Goal: Obtain resource: Obtain resource

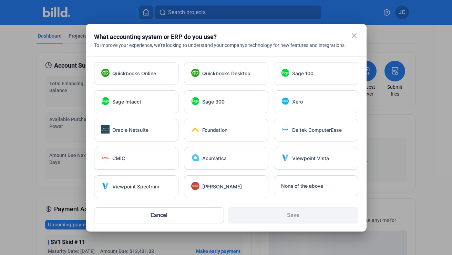
click at [353, 36] on mat-icon "close" at bounding box center [354, 35] width 8 height 8
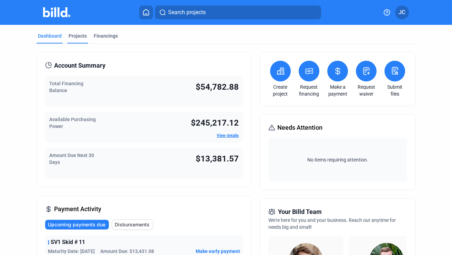
click at [80, 36] on div "Projects" at bounding box center [78, 35] width 18 height 7
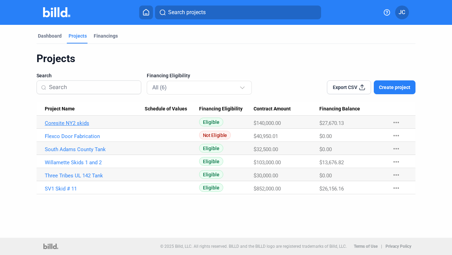
click at [73, 125] on link "Coresite NY2 skids" at bounding box center [95, 123] width 100 height 6
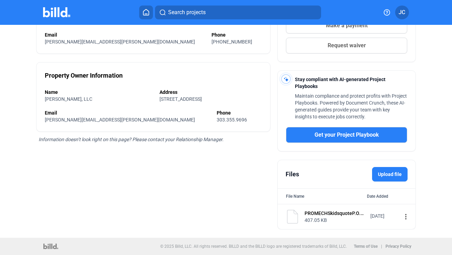
scroll to position [155, 0]
click at [402, 217] on mat-icon "more_vert" at bounding box center [406, 216] width 8 height 8
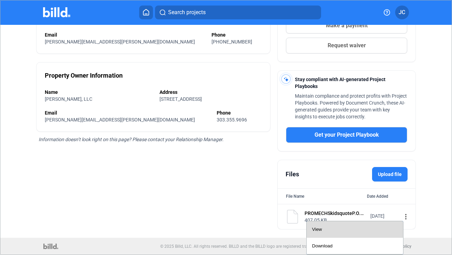
click at [371, 235] on div "View" at bounding box center [354, 229] width 85 height 17
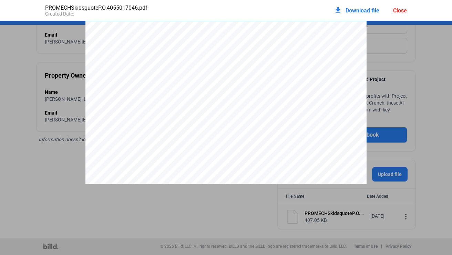
scroll to position [0, 0]
click at [219, 205] on pdf-viewer "                                        …" at bounding box center [226, 123] width 452 height 204
click at [175, 210] on pdf-viewer "                                        …" at bounding box center [226, 123] width 452 height 204
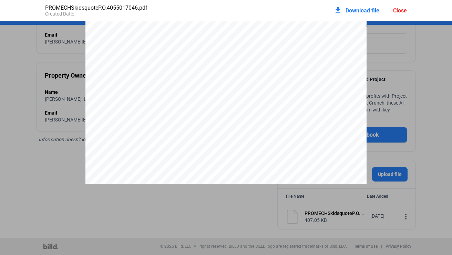
click at [235, 87] on span "L" at bounding box center [236, 85] width 3 height 4
click at [213, 51] on div "                                        …" at bounding box center [225, 203] width 281 height 364
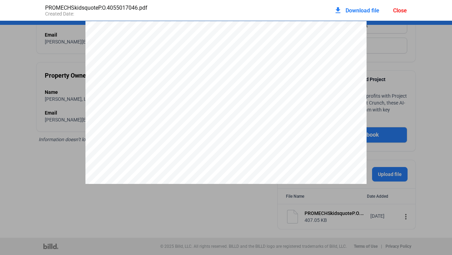
click at [400, 10] on div "Close" at bounding box center [400, 10] width 14 height 7
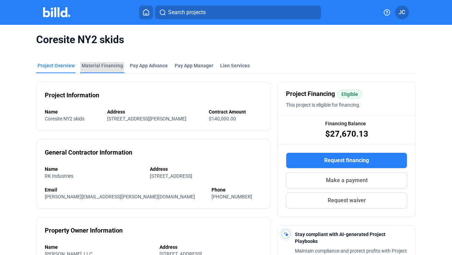
click at [100, 66] on div "Material Financing" at bounding box center [102, 65] width 41 height 7
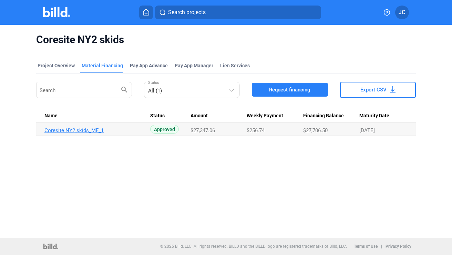
click at [81, 130] on link "Coresite NY2 skids_MF_1" at bounding box center [94, 130] width 100 height 6
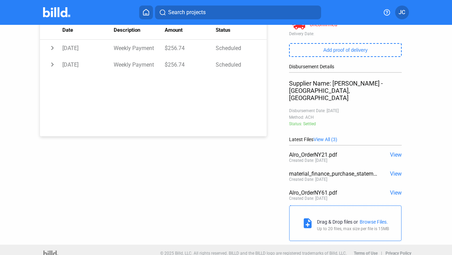
scroll to position [126, 0]
click at [392, 152] on span "View" at bounding box center [396, 155] width 12 height 7
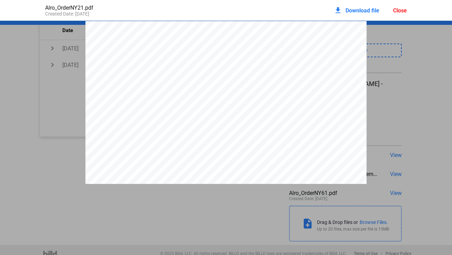
scroll to position [0, 0]
click at [137, 225] on div "Alro_OrderNY21.pdf Created Date: [DATE] download Download file Close Phone: FOB…" at bounding box center [226, 127] width 452 height 255
click at [400, 9] on div "Close" at bounding box center [400, 10] width 14 height 7
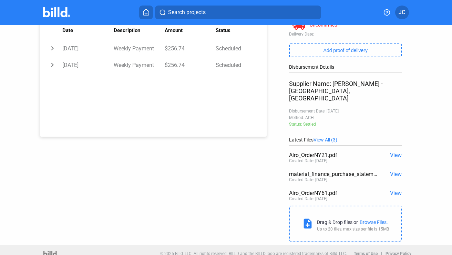
click at [391, 171] on span "View" at bounding box center [396, 174] width 12 height 7
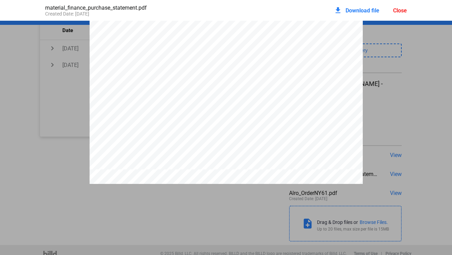
scroll to position [650, 0]
click at [221, 224] on pdf-viewer "PURCHASE STATEMENT This PURCHASE STATEMENT is being executed and delivered purs…" at bounding box center [226, 123] width 452 height 204
click at [402, 10] on div "Close" at bounding box center [400, 10] width 14 height 7
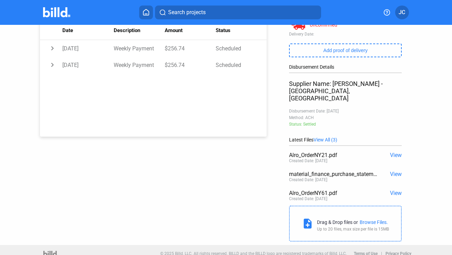
click at [392, 189] on span "View" at bounding box center [396, 192] width 12 height 7
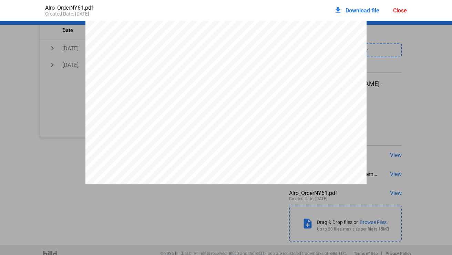
scroll to position [575, 0]
click at [221, 213] on pdf-viewer "Phone: FOB Ship Via Bill To Ship To Purchase Order Customer Number Sales Contac…" at bounding box center [226, 123] width 452 height 204
click at [400, 11] on div "Close" at bounding box center [400, 10] width 14 height 7
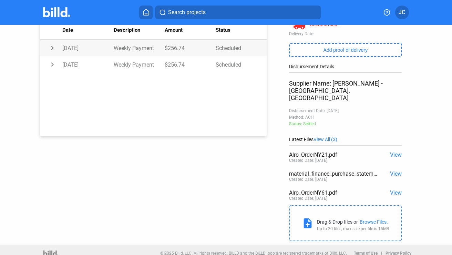
scroll to position [126, 0]
click at [256, 177] on div "Purchase: Coresite NY2 skids_MF_1 Address: [STREET_ADDRESS][PERSON_NAME] Suppli…" at bounding box center [226, 72] width 407 height 346
